Goal: Task Accomplishment & Management: Manage account settings

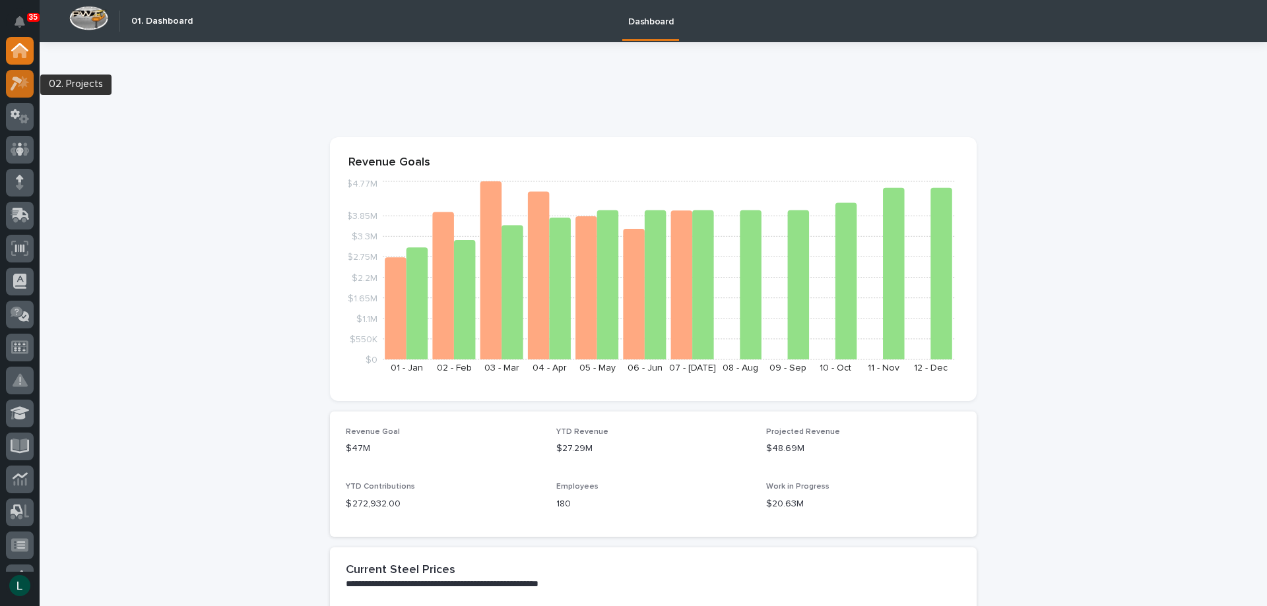
click at [24, 82] on icon at bounding box center [23, 81] width 11 height 13
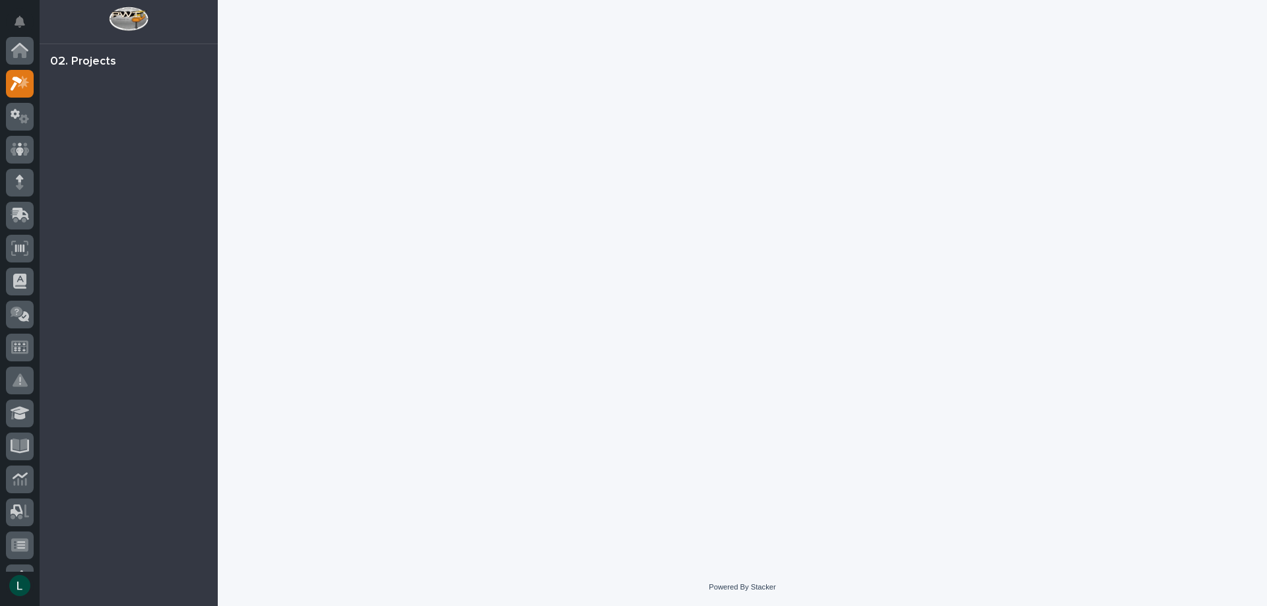
scroll to position [33, 0]
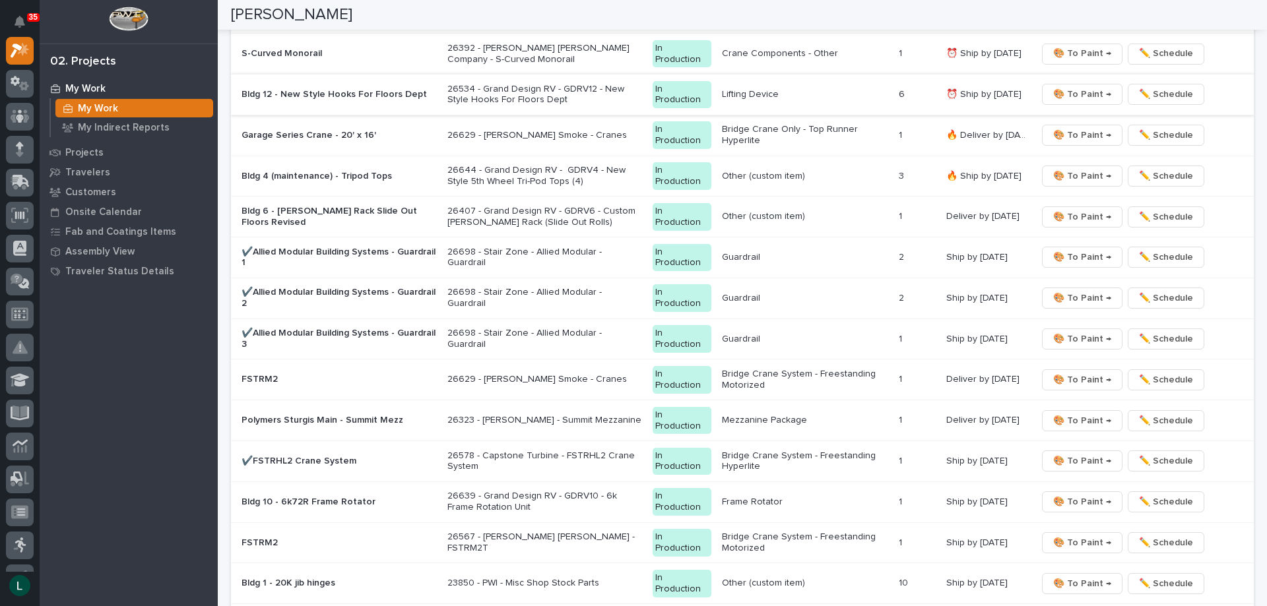
scroll to position [1452, 0]
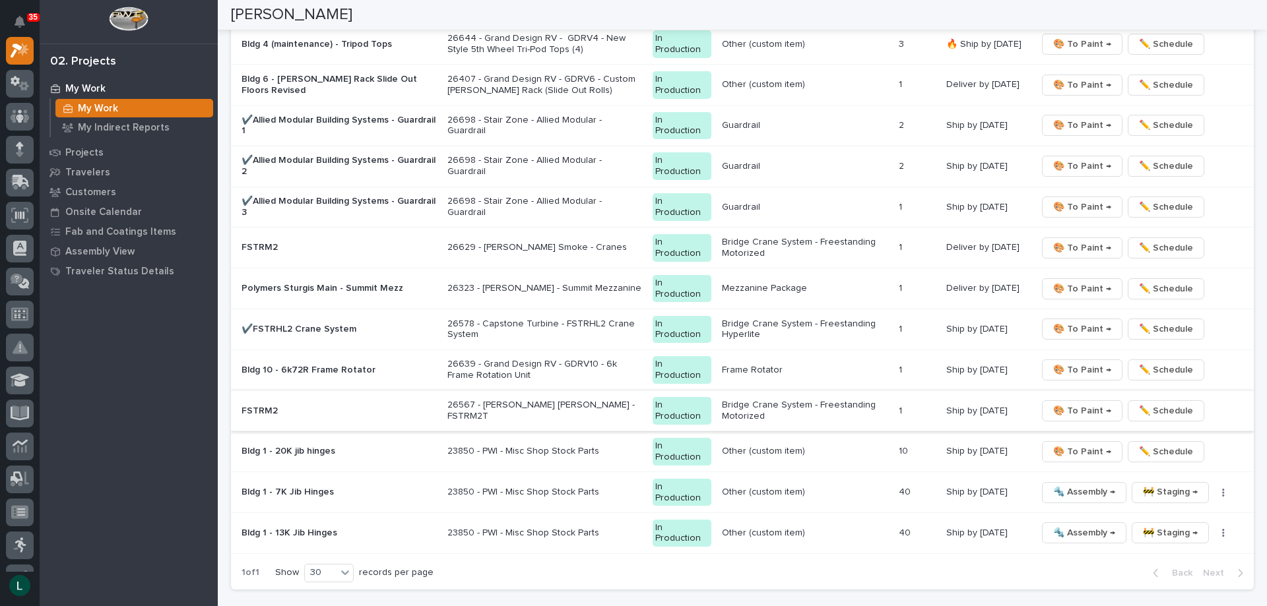
click at [1073, 410] on span "🎨 To Paint →" at bounding box center [1082, 411] width 58 height 16
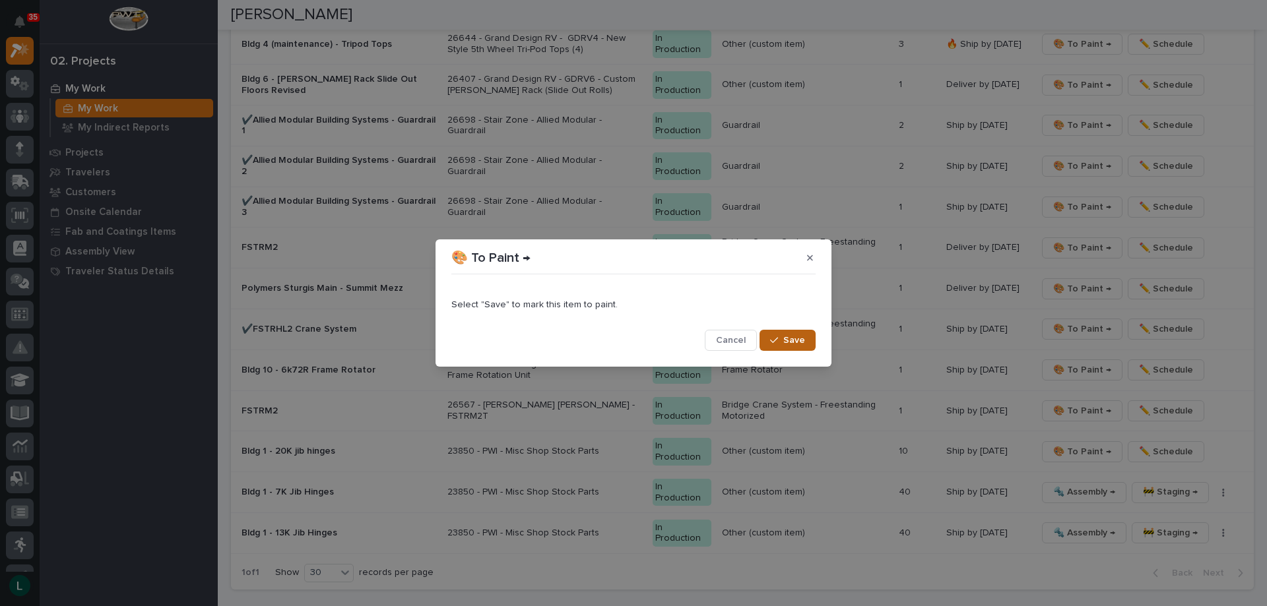
click at [800, 336] on span "Save" at bounding box center [794, 341] width 22 height 12
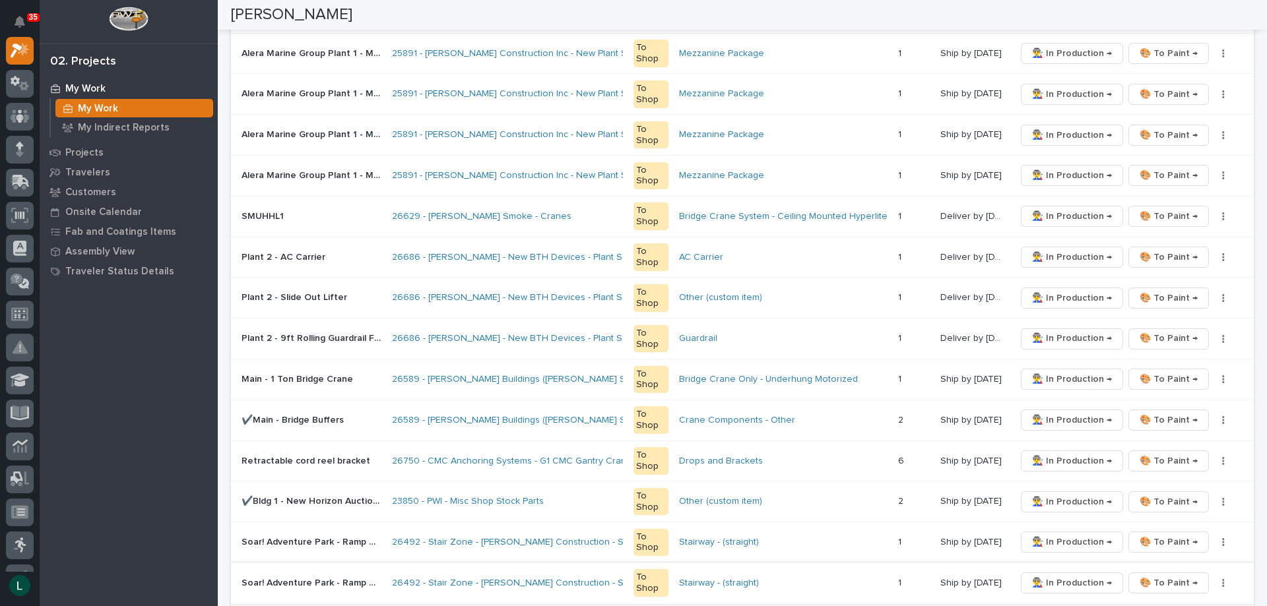
scroll to position [705, 0]
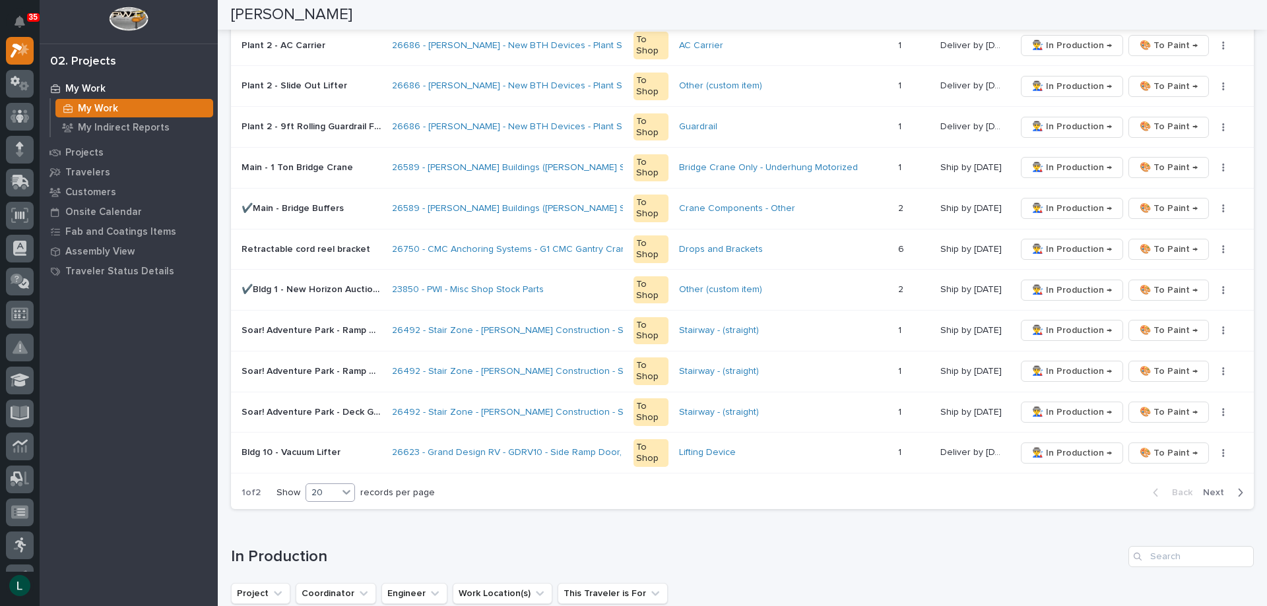
click at [333, 492] on div "20" at bounding box center [322, 493] width 32 height 14
click at [346, 539] on div "30" at bounding box center [331, 542] width 48 height 16
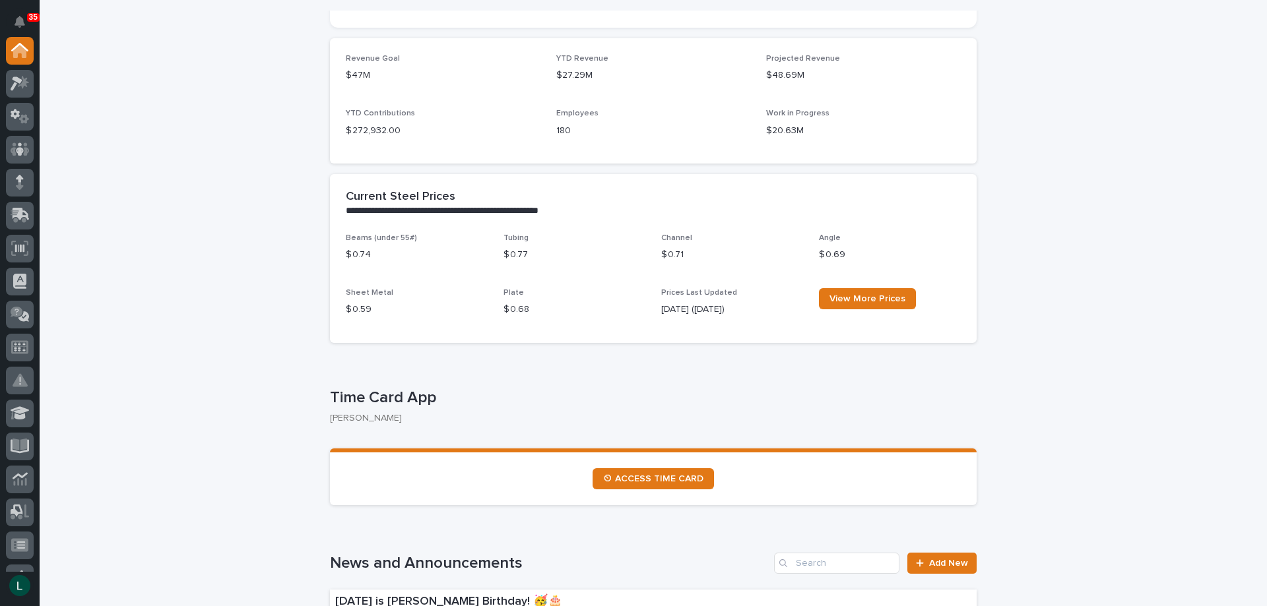
scroll to position [462, 0]
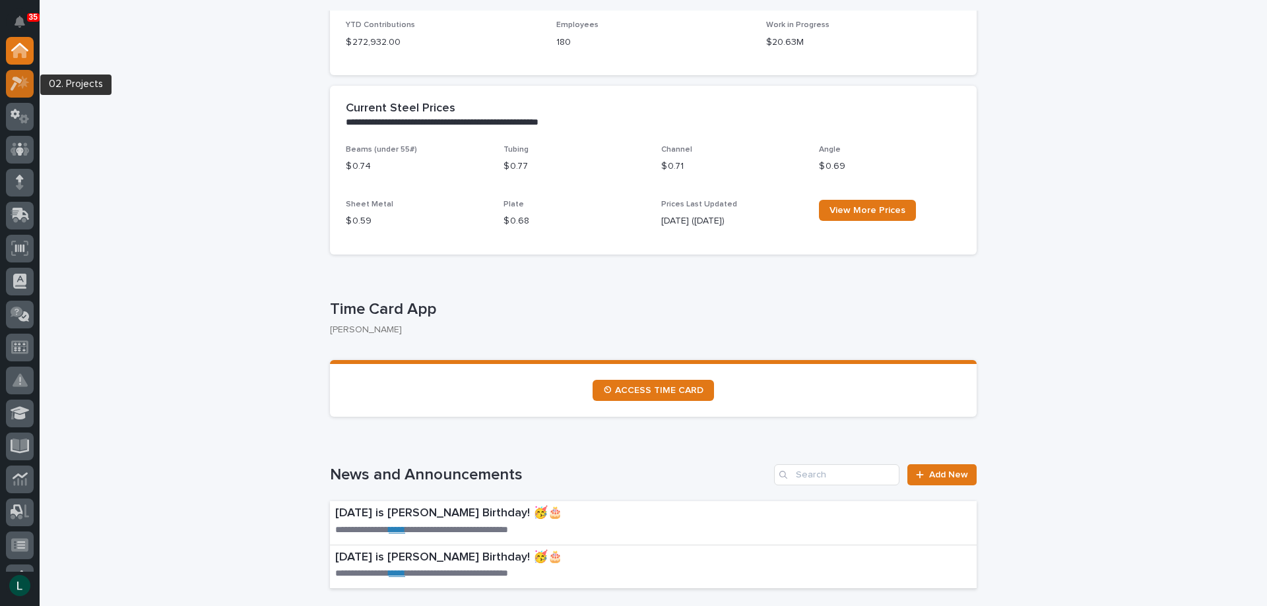
click at [15, 77] on icon at bounding box center [17, 84] width 12 height 15
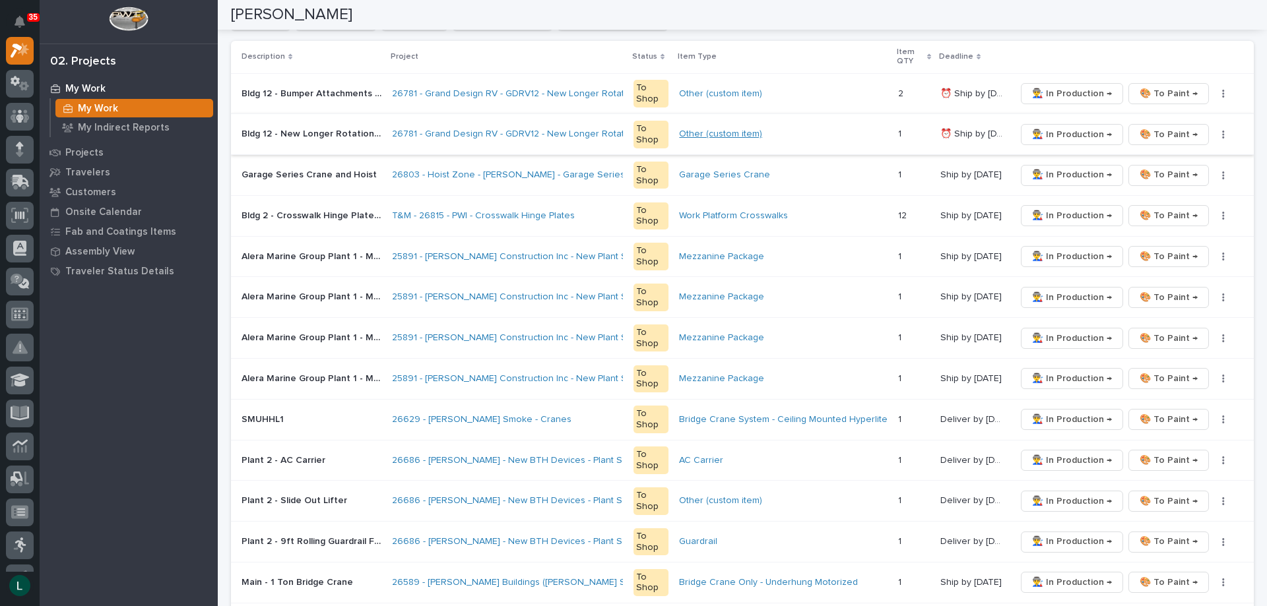
scroll to position [330, 0]
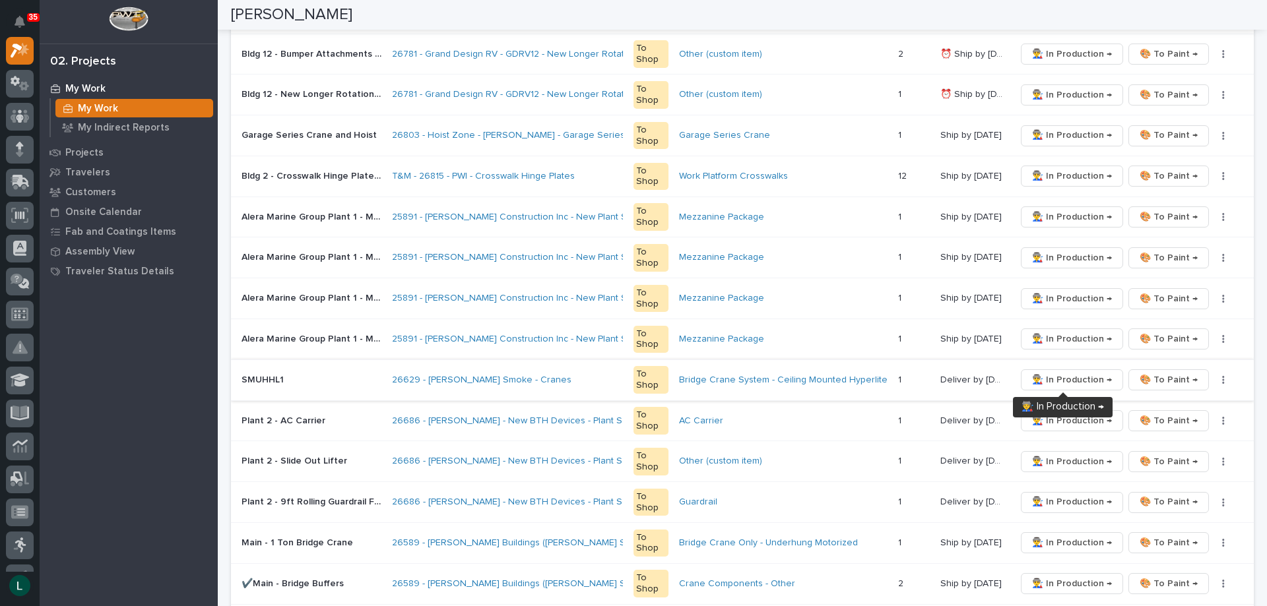
click at [1064, 379] on span "👨‍🏭 In Production →" at bounding box center [1072, 380] width 80 height 16
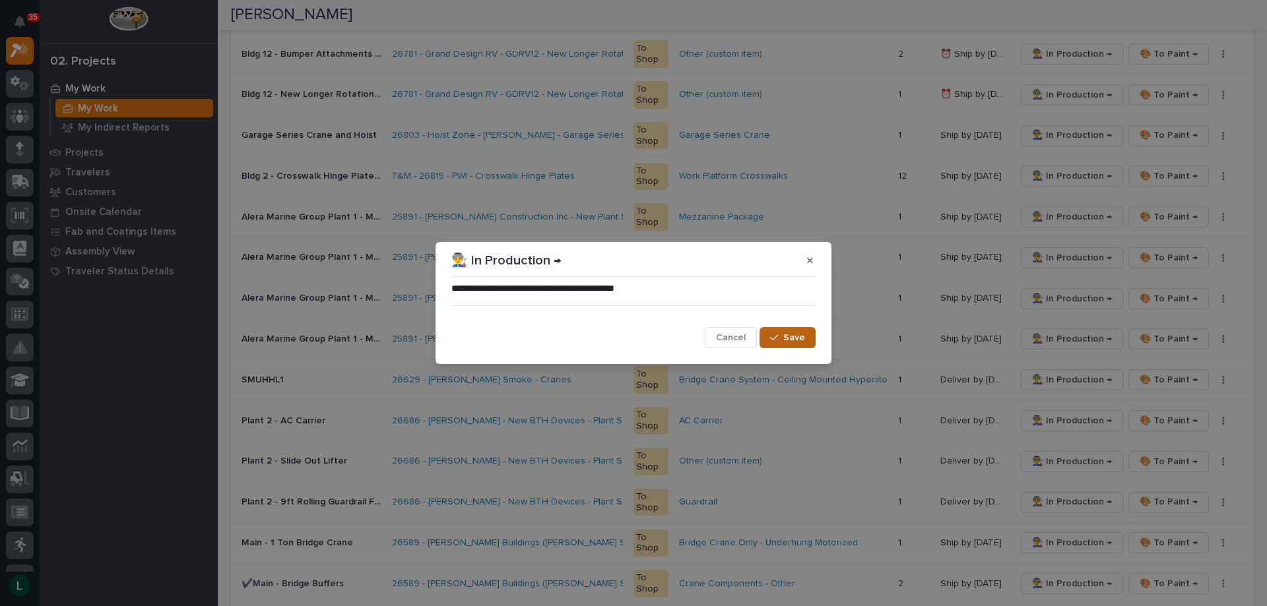
click at [798, 339] on span "Save" at bounding box center [794, 338] width 22 height 12
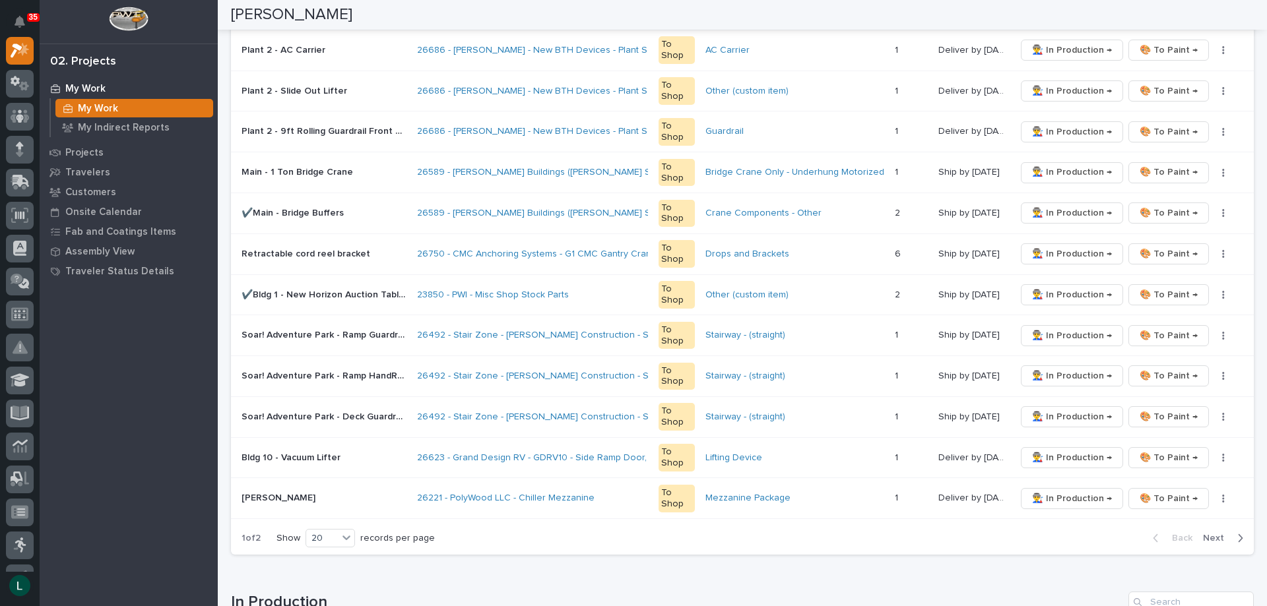
scroll to position [792, 0]
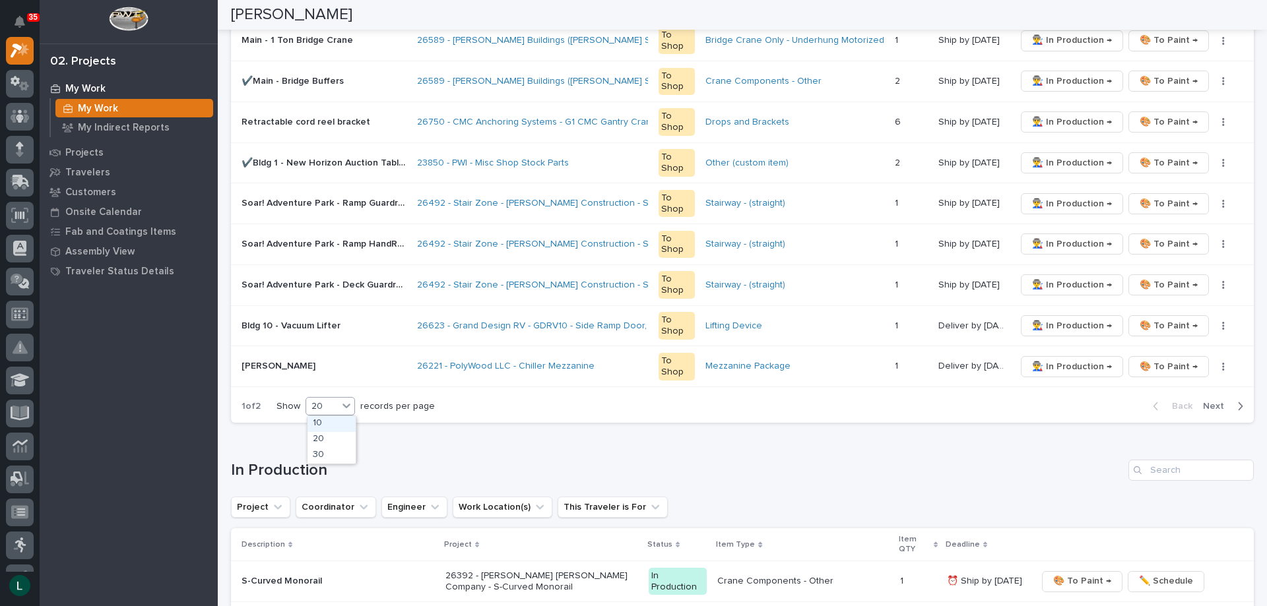
click at [325, 404] on div "20" at bounding box center [322, 407] width 32 height 14
click at [327, 454] on div "30" at bounding box center [331, 456] width 48 height 16
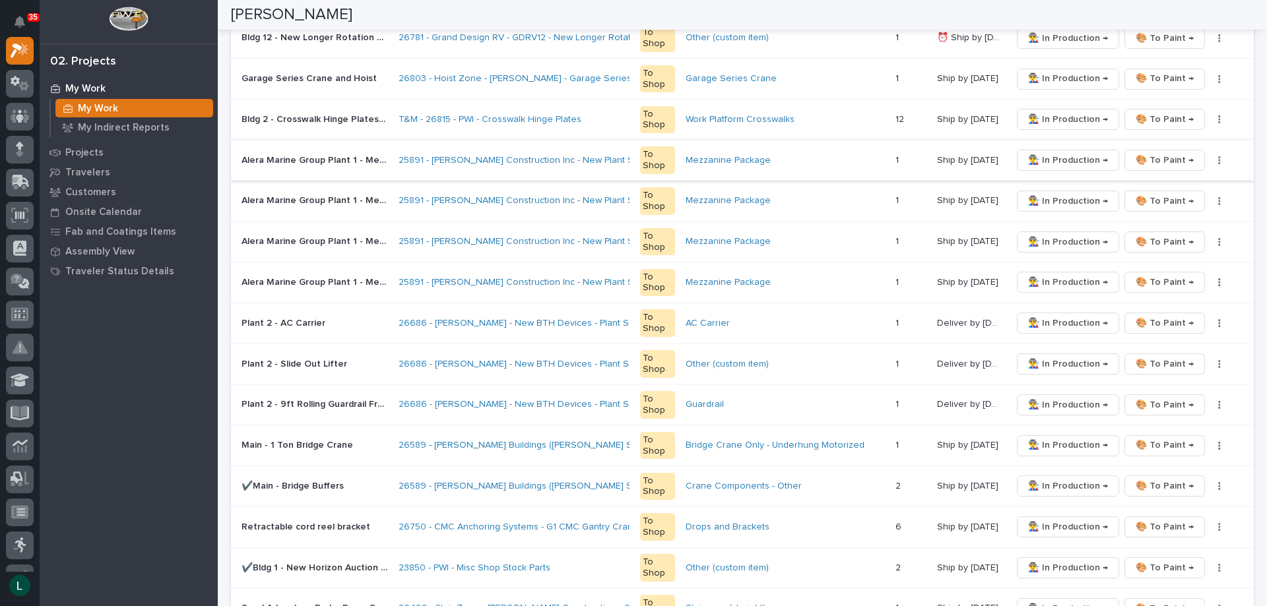
scroll to position [264, 0]
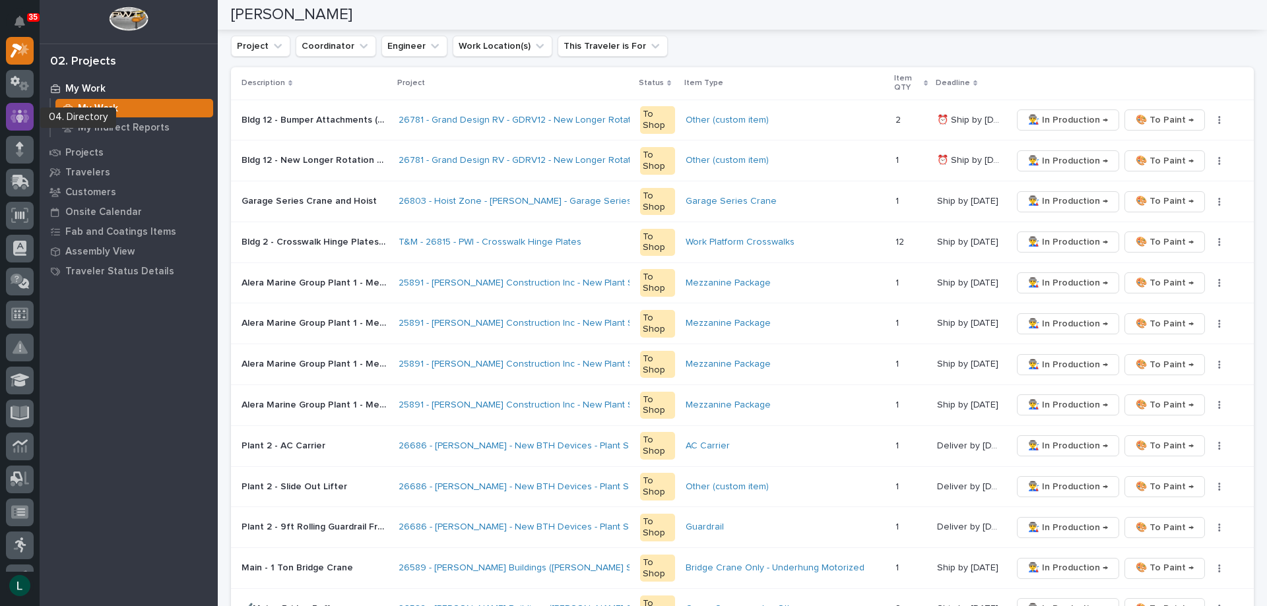
click at [24, 115] on icon at bounding box center [20, 116] width 19 height 15
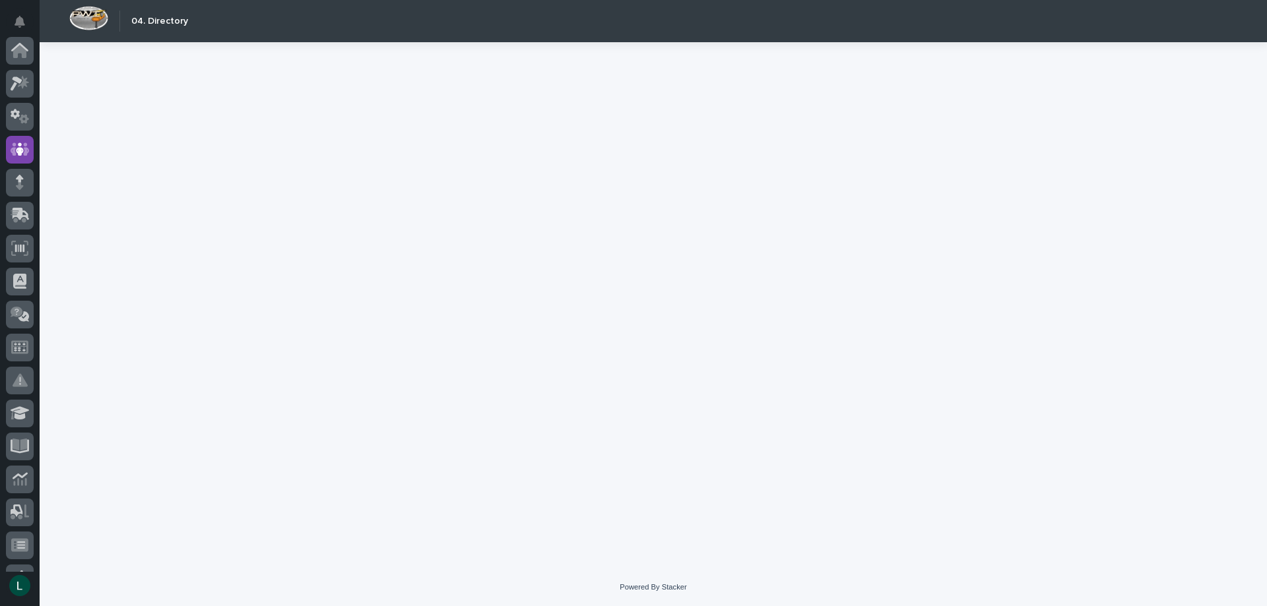
scroll to position [99, 0]
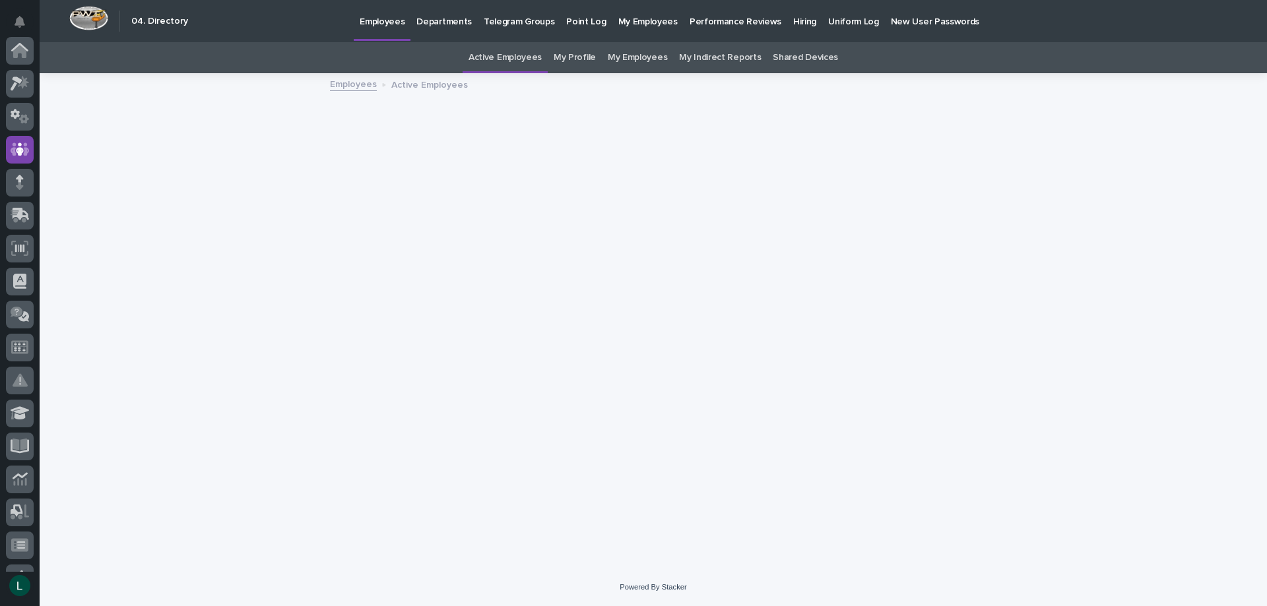
scroll to position [99, 0]
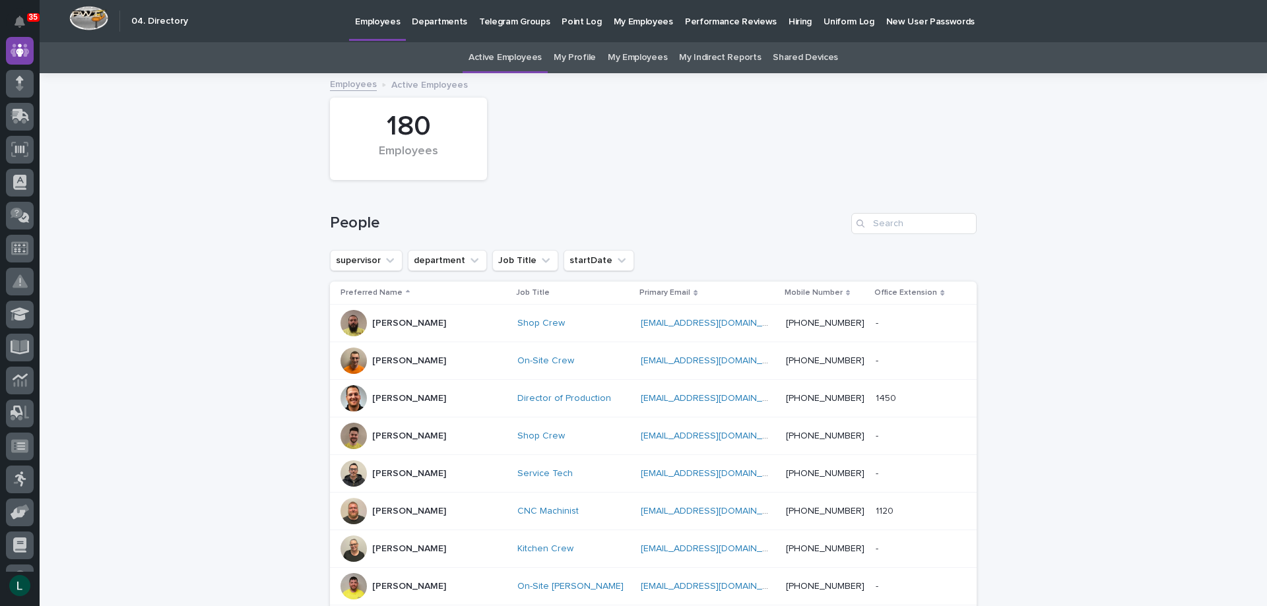
click at [428, 18] on p "Departments" at bounding box center [439, 14] width 55 height 28
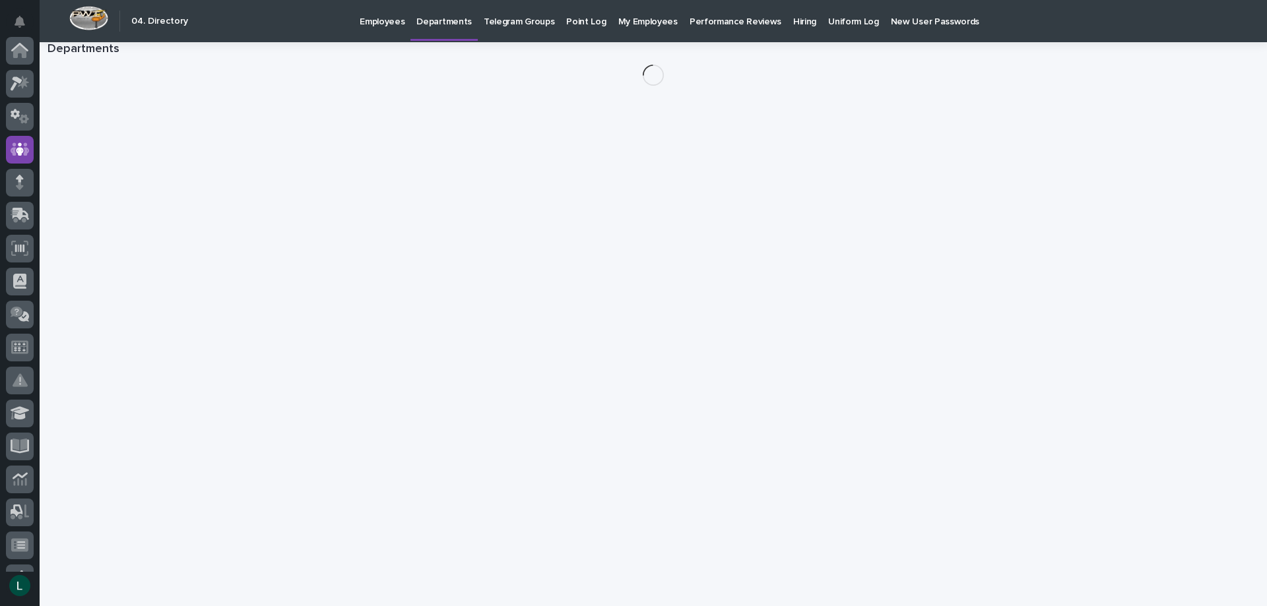
scroll to position [99, 0]
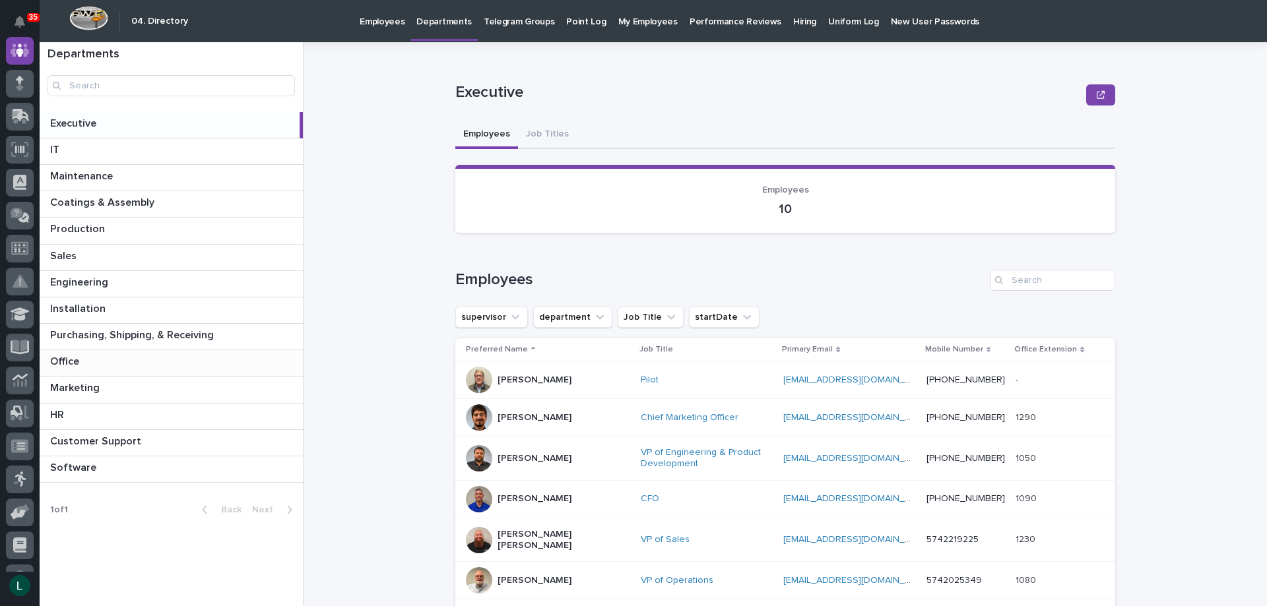
click at [82, 357] on p at bounding box center [173, 362] width 247 height 13
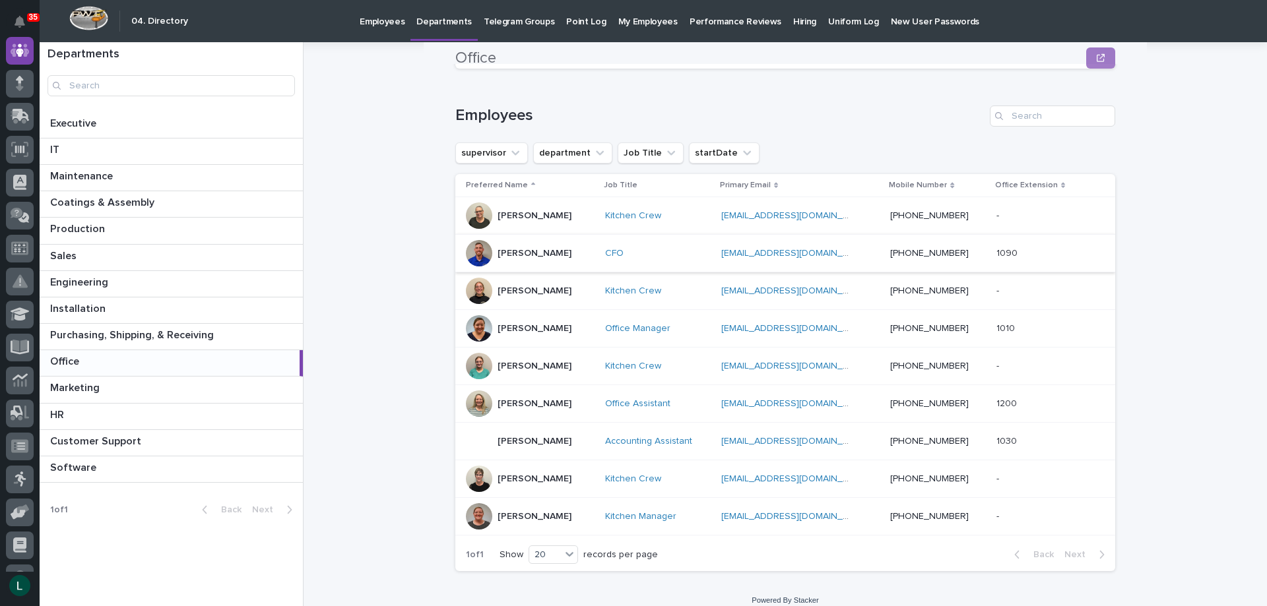
scroll to position [177, 0]
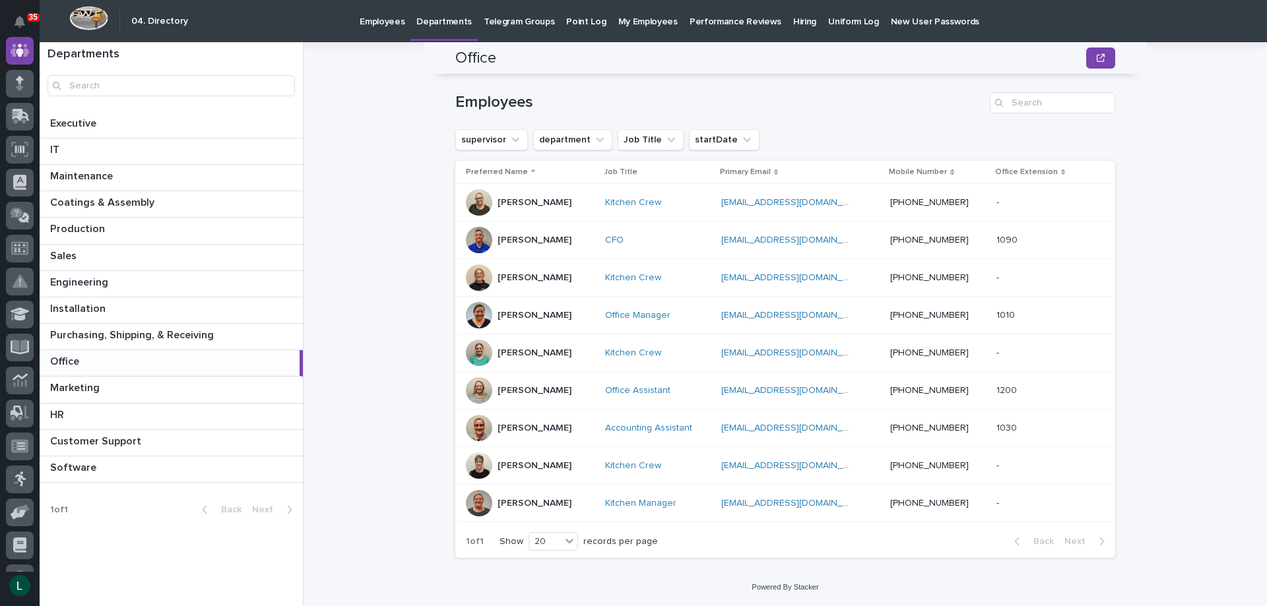
click at [477, 385] on div at bounding box center [479, 390] width 26 height 26
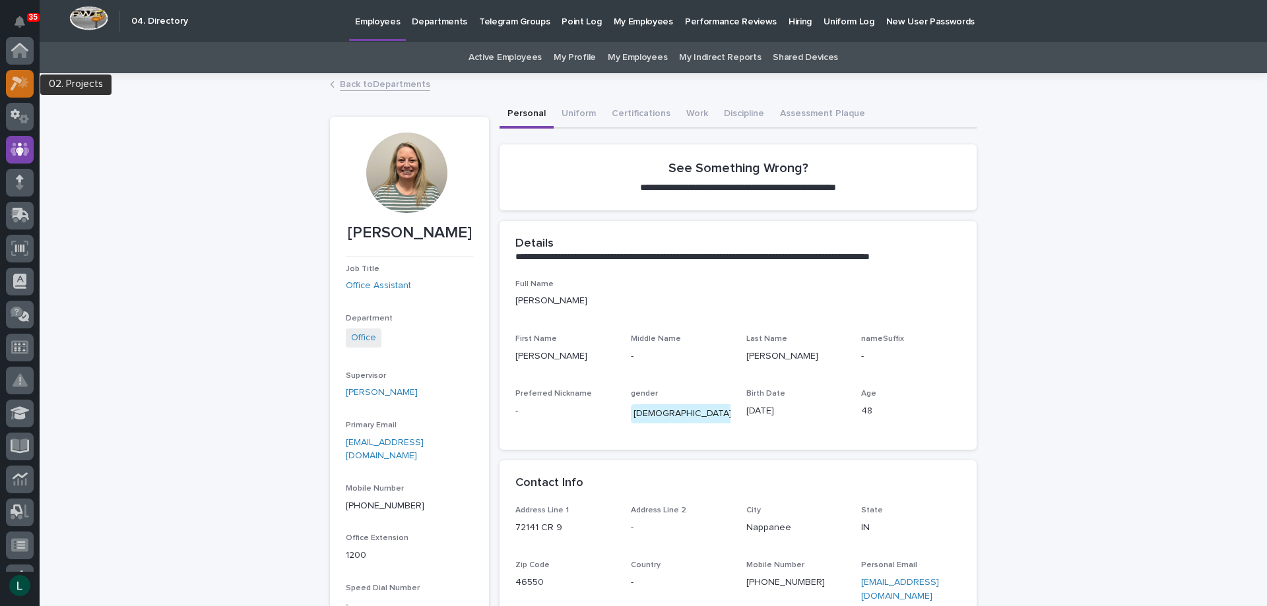
click at [16, 78] on icon at bounding box center [17, 84] width 12 height 15
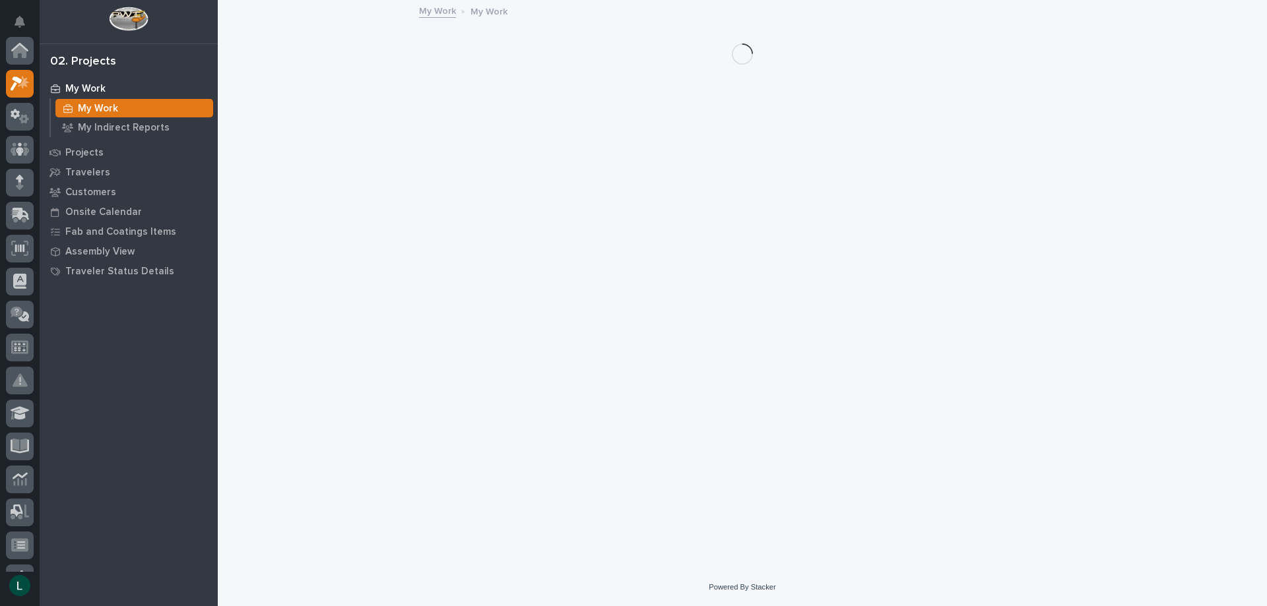
scroll to position [33, 0]
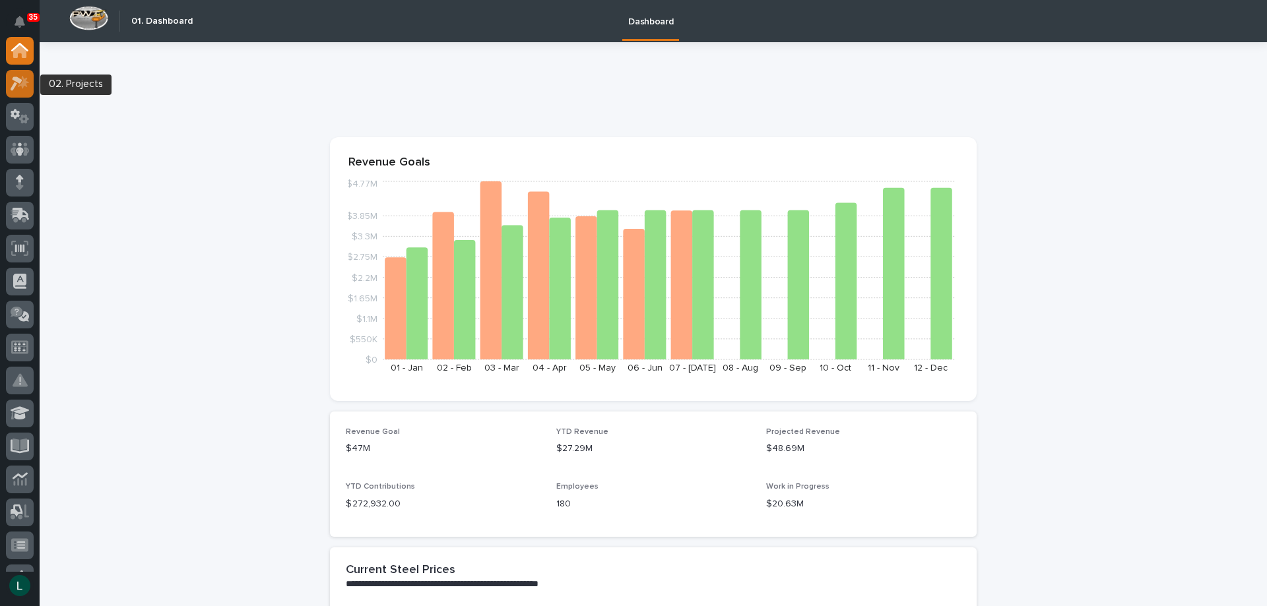
click at [18, 79] on icon at bounding box center [17, 84] width 12 height 15
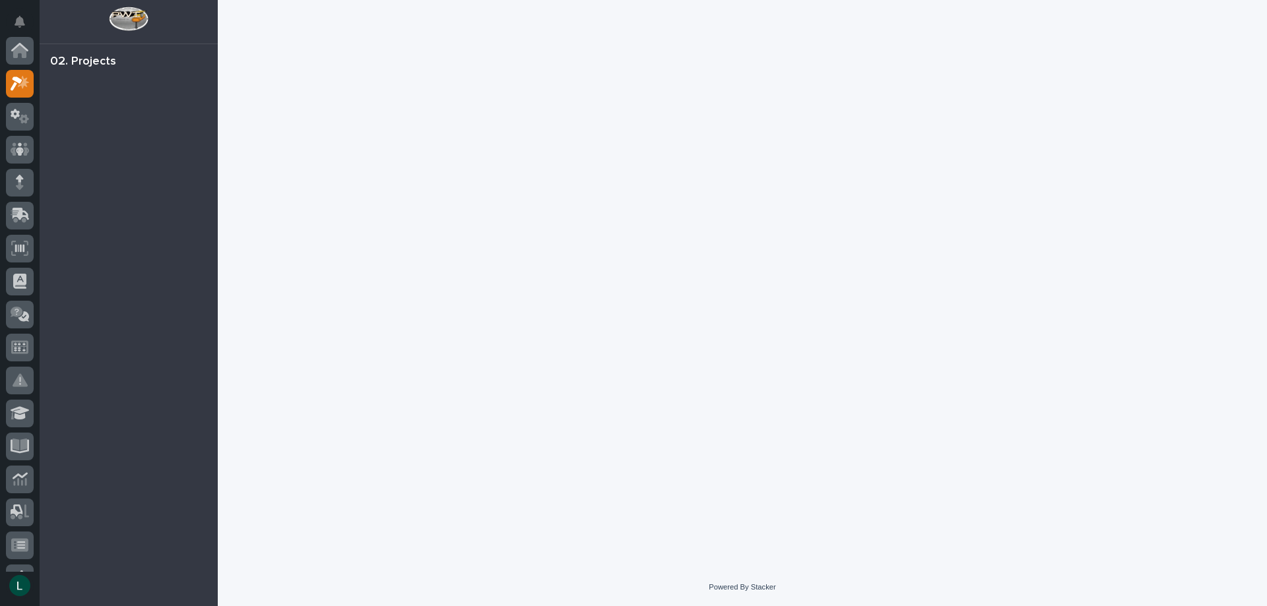
scroll to position [33, 0]
